Goal: Contribute content

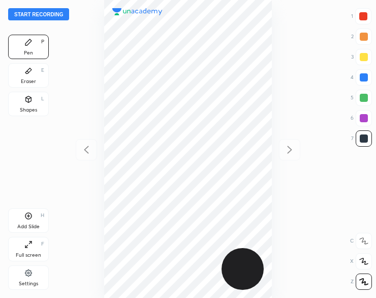
scroll to position [298, 214]
click at [45, 15] on button "Start recording" at bounding box center [38, 14] width 61 height 12
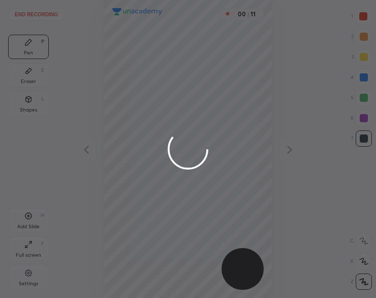
click at [115, 26] on div at bounding box center [188, 149] width 376 height 298
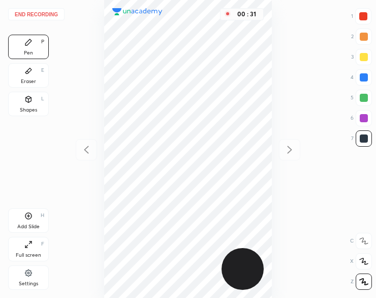
click at [56, 15] on button "End recording" at bounding box center [36, 14] width 56 height 12
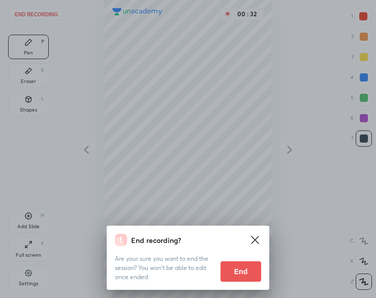
click at [241, 270] on button "End" at bounding box center [241, 271] width 41 height 20
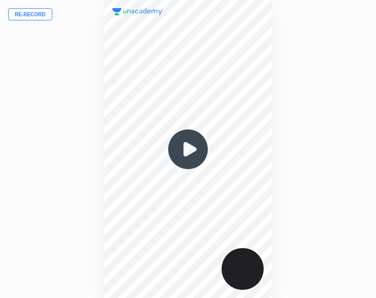
click at [40, 15] on button "Re-record" at bounding box center [30, 14] width 44 height 12
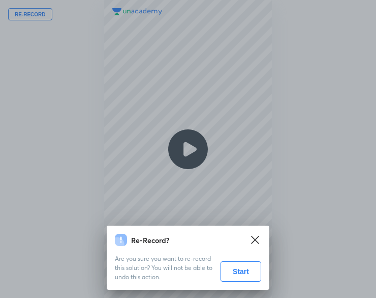
click at [236, 271] on button "Start" at bounding box center [241, 271] width 41 height 20
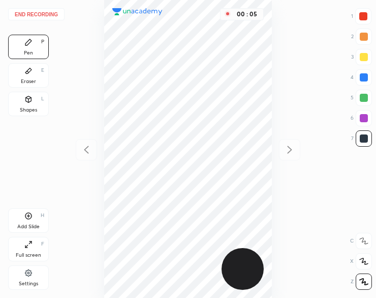
click at [30, 103] on icon at bounding box center [28, 99] width 8 height 8
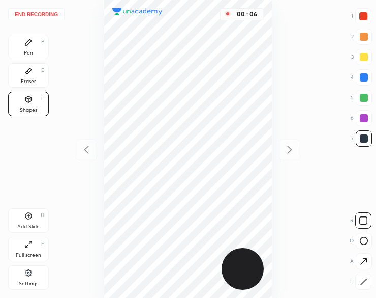
click at [363, 241] on icon at bounding box center [364, 241] width 8 height 8
click at [362, 241] on icon at bounding box center [364, 241] width 8 height 8
click at [360, 243] on icon at bounding box center [364, 241] width 8 height 8
click at [363, 283] on icon at bounding box center [364, 282] width 8 height 8
click at [30, 74] on icon at bounding box center [28, 71] width 8 height 8
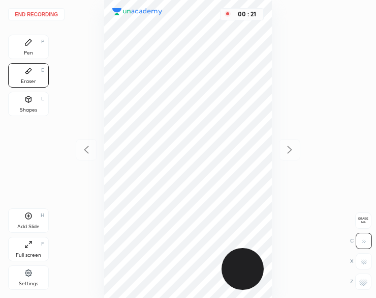
click at [39, 49] on div "Pen P" at bounding box center [28, 47] width 41 height 24
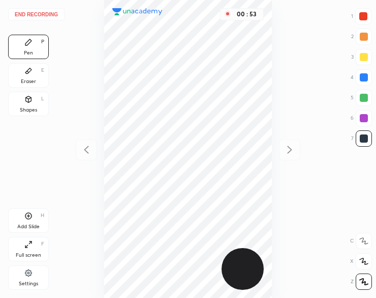
click at [28, 104] on div "Shapes L" at bounding box center [28, 104] width 41 height 24
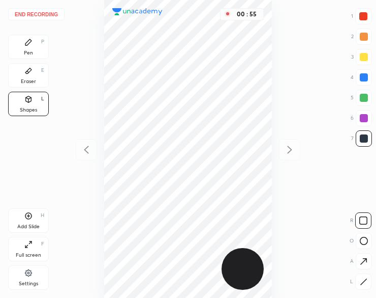
click at [28, 38] on icon at bounding box center [28, 42] width 8 height 8
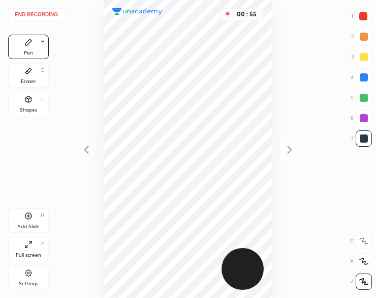
click at [30, 44] on icon at bounding box center [28, 42] width 8 height 8
click at [41, 17] on button "End recording" at bounding box center [36, 14] width 56 height 12
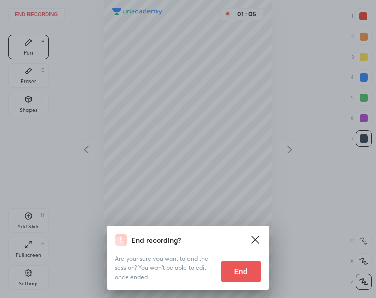
click at [236, 271] on button "End" at bounding box center [241, 271] width 41 height 20
